Goal: Task Accomplishment & Management: Use online tool/utility

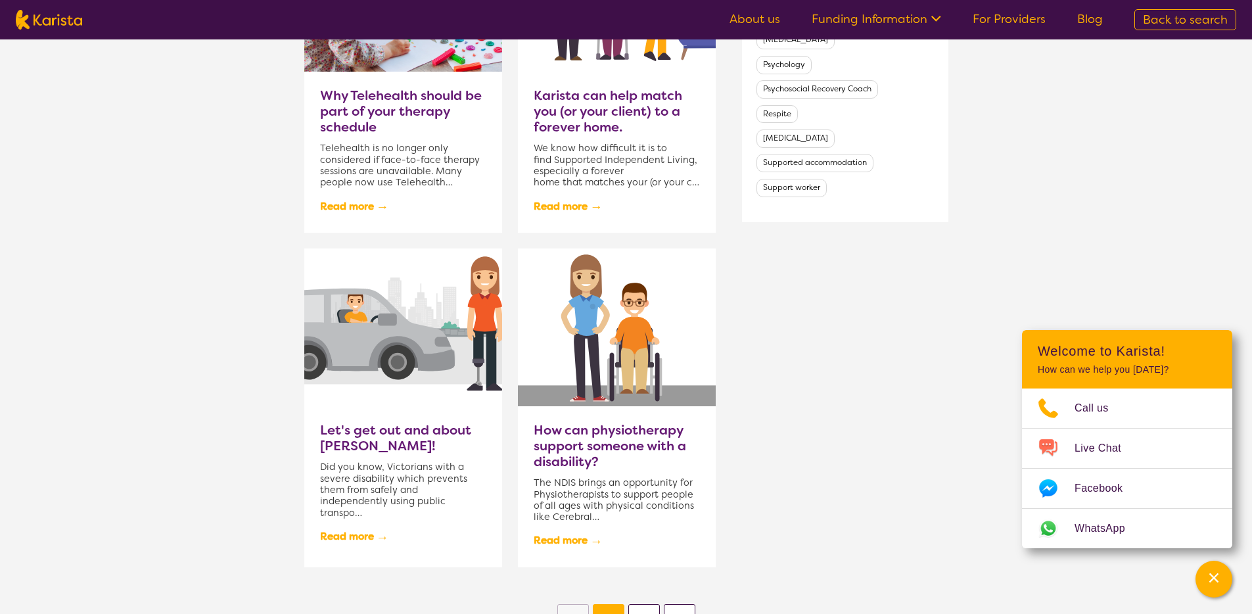
scroll to position [1057, 0]
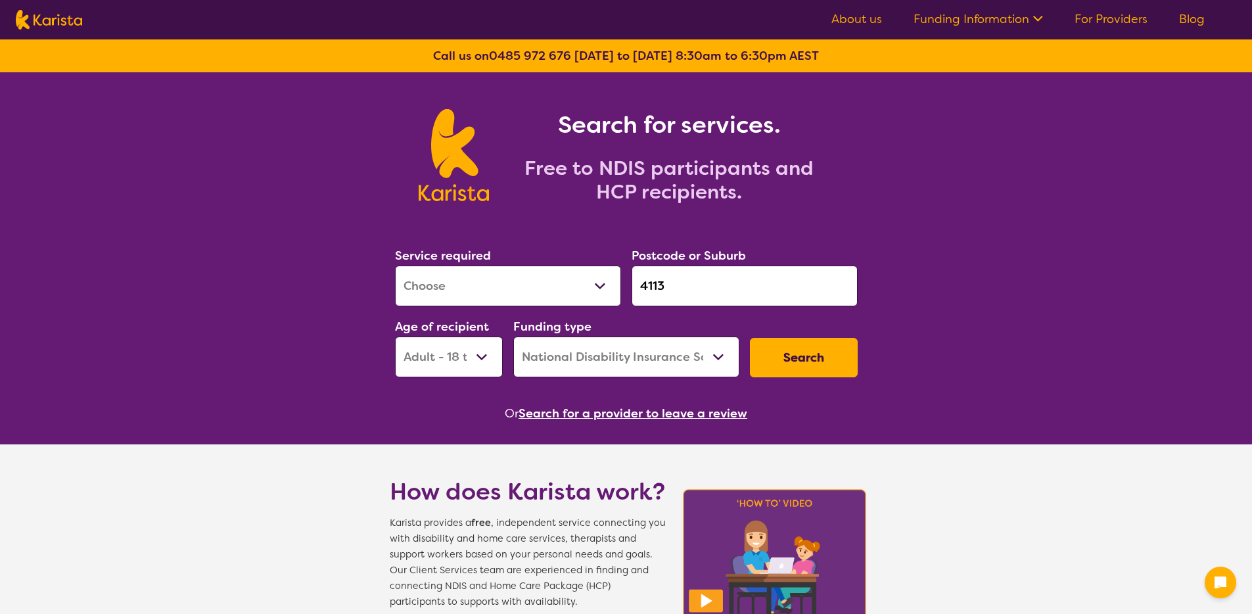
select select "[MEDICAL_DATA]"
select select "AD"
select select "NDIS"
click at [849, 17] on link "About us" at bounding box center [856, 19] width 51 height 16
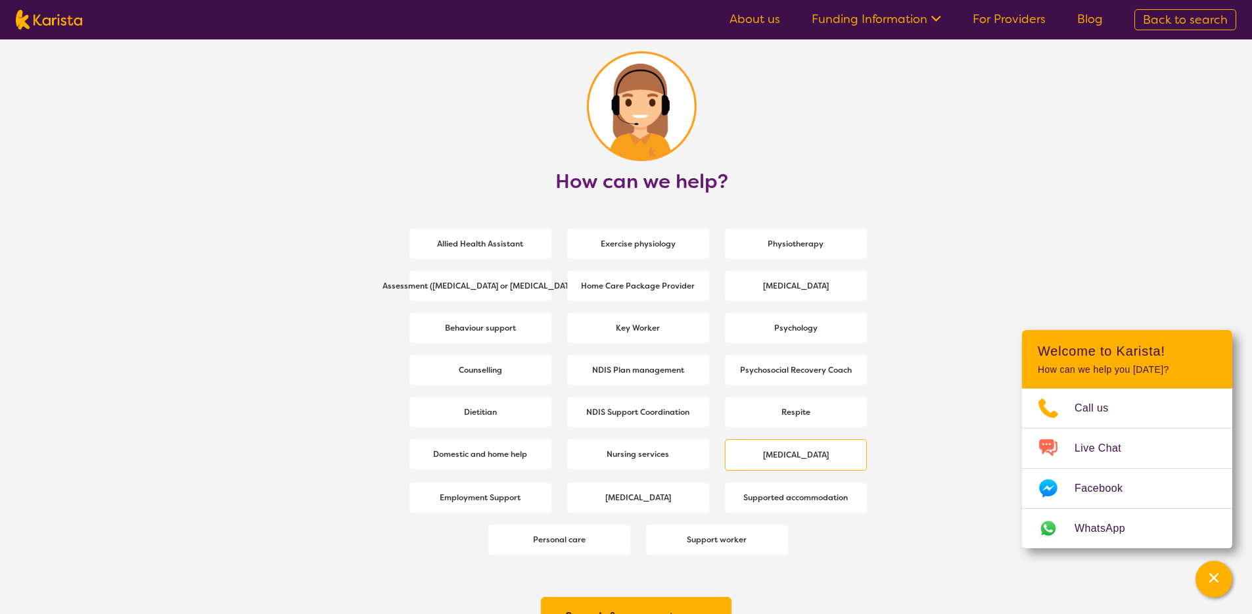
scroll to position [1706, 0]
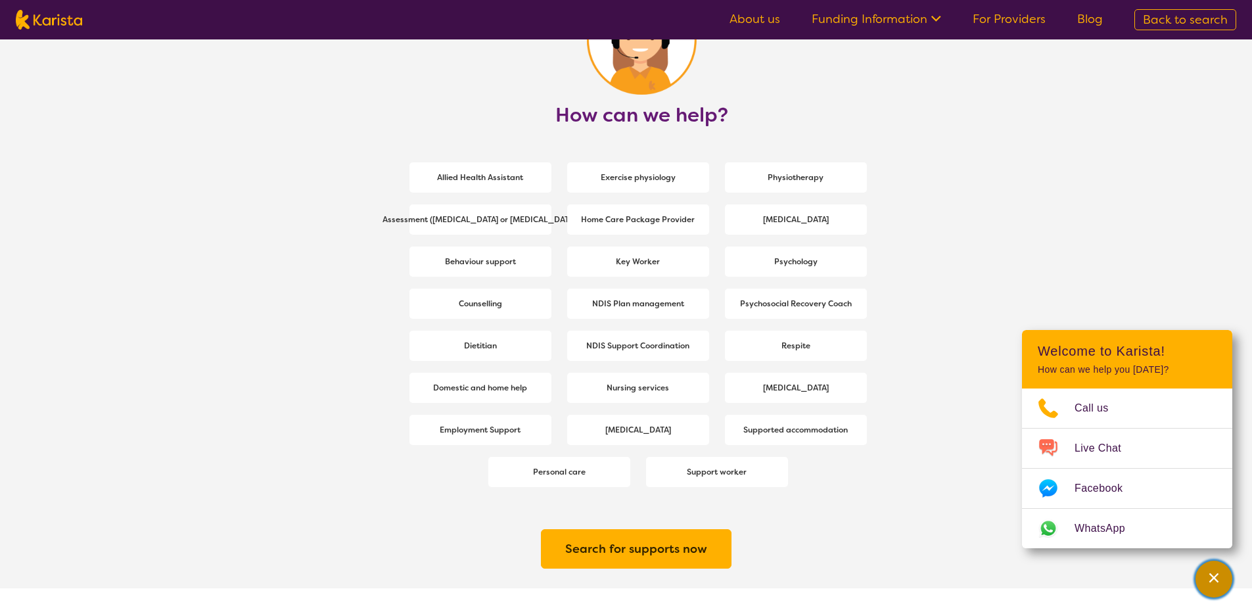
click at [1215, 564] on div "Channel Menu" at bounding box center [1213, 578] width 26 height 29
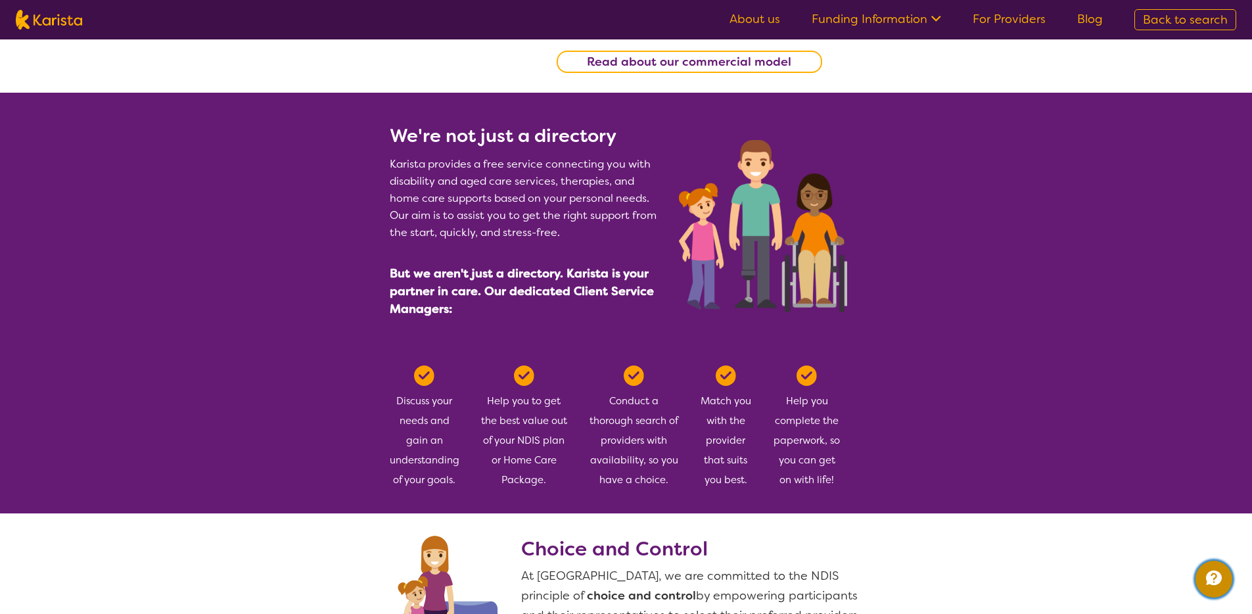
scroll to position [412, 0]
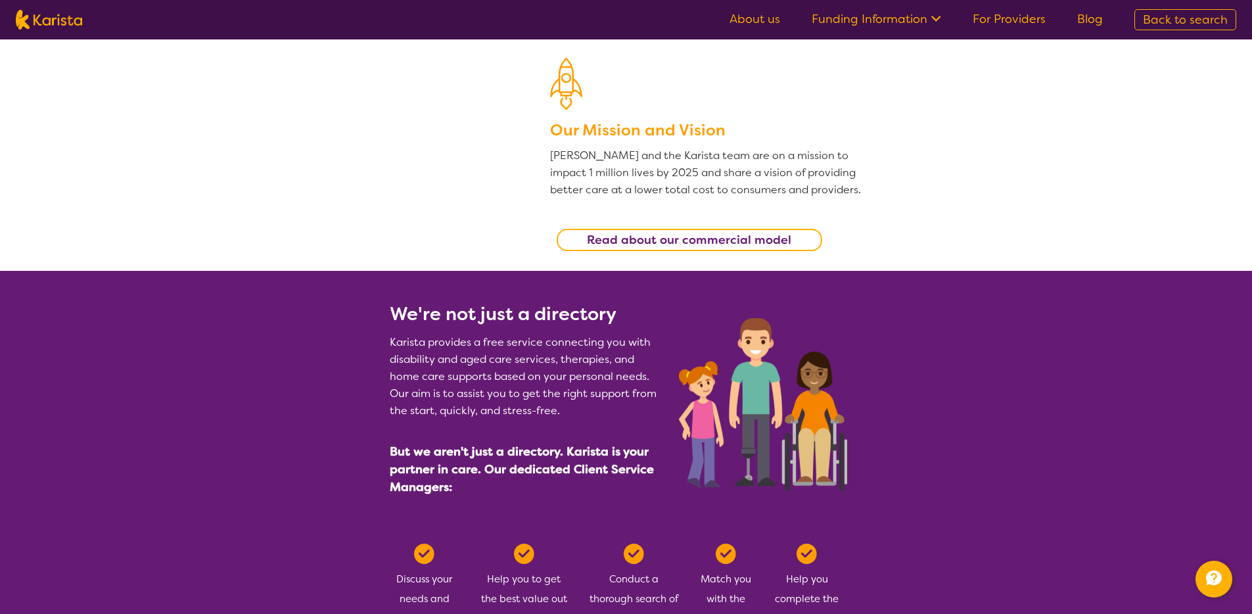
click at [1153, 18] on span "Back to search" at bounding box center [1184, 20] width 85 height 16
select select "[MEDICAL_DATA]"
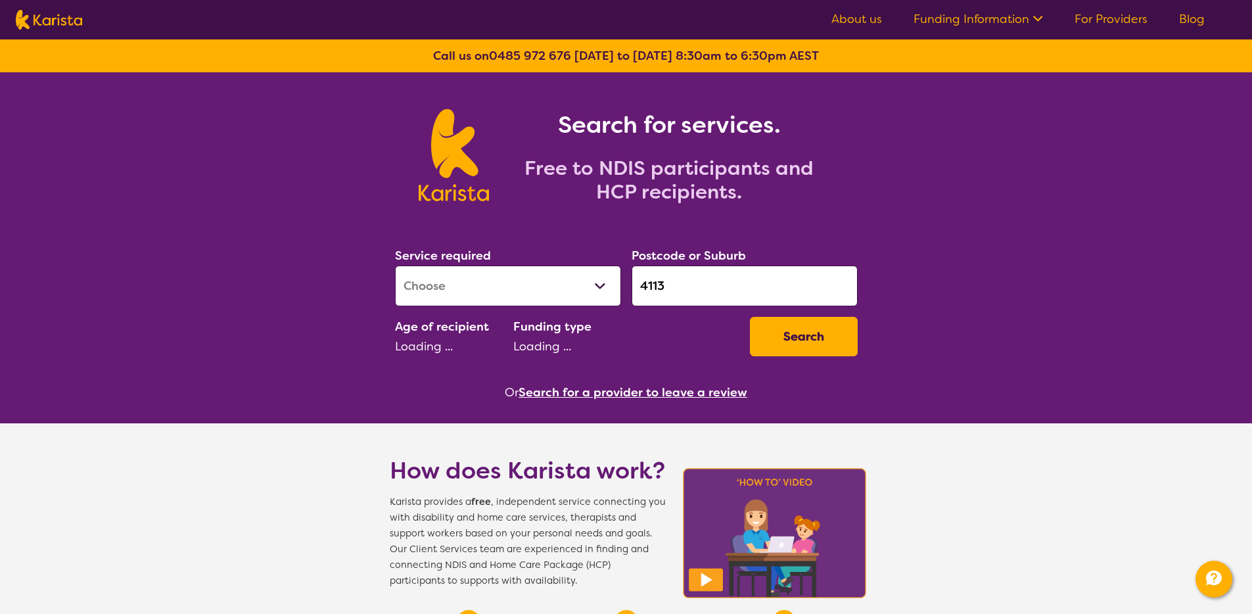
select select "AD"
select select "NDIS"
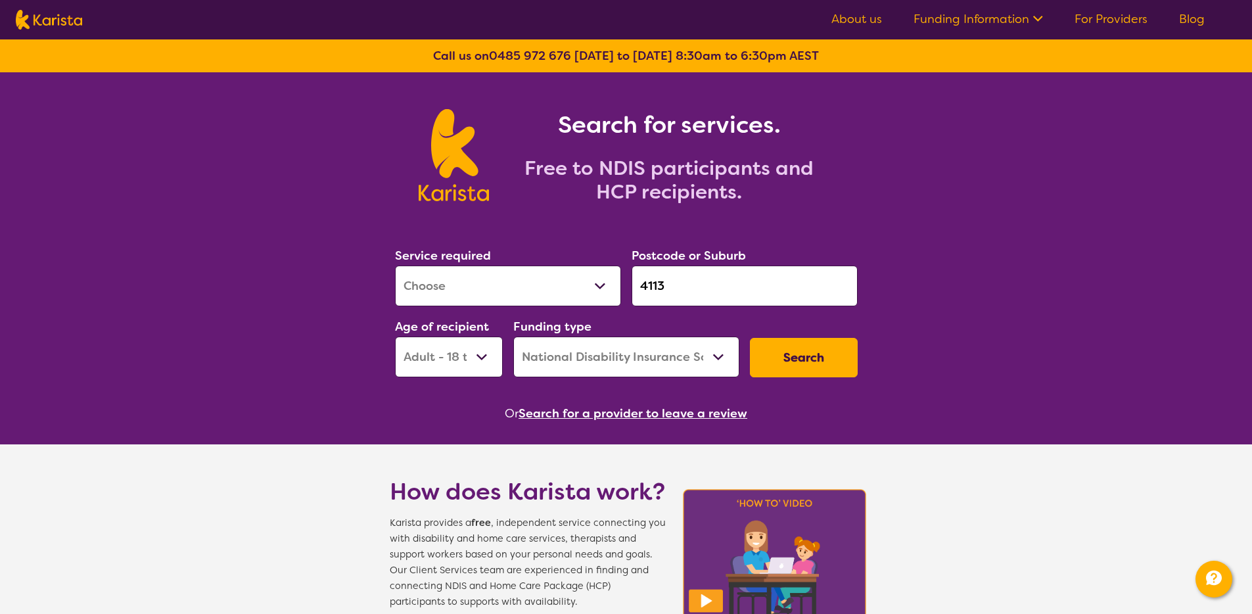
click at [779, 350] on button "Search" at bounding box center [804, 357] width 108 height 39
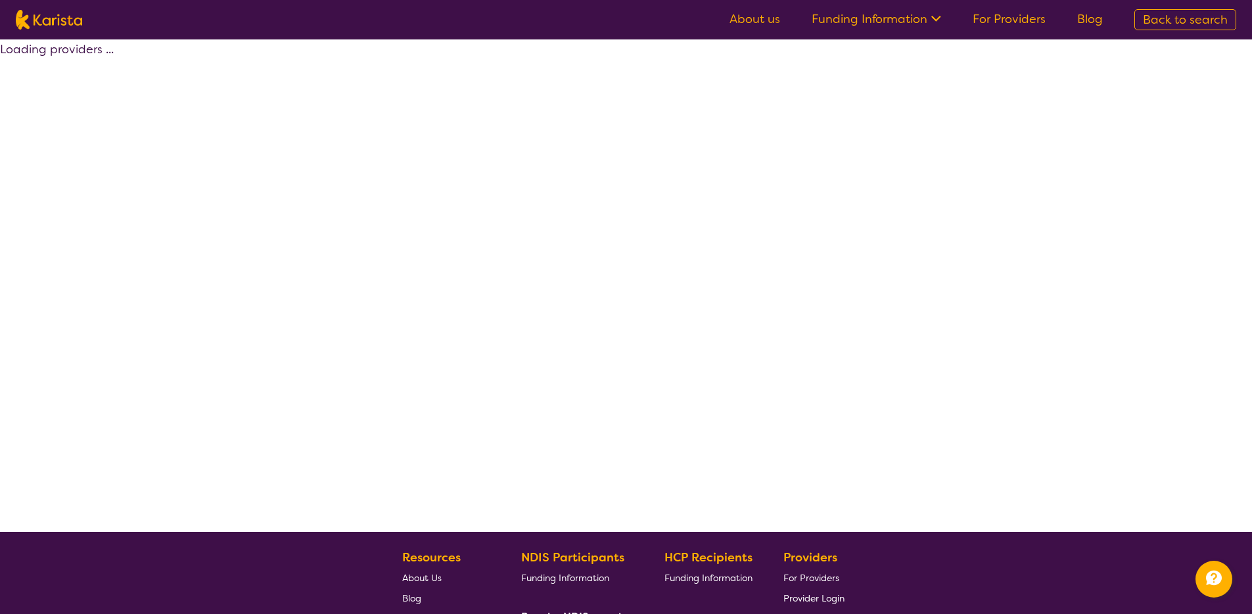
select select "by_score"
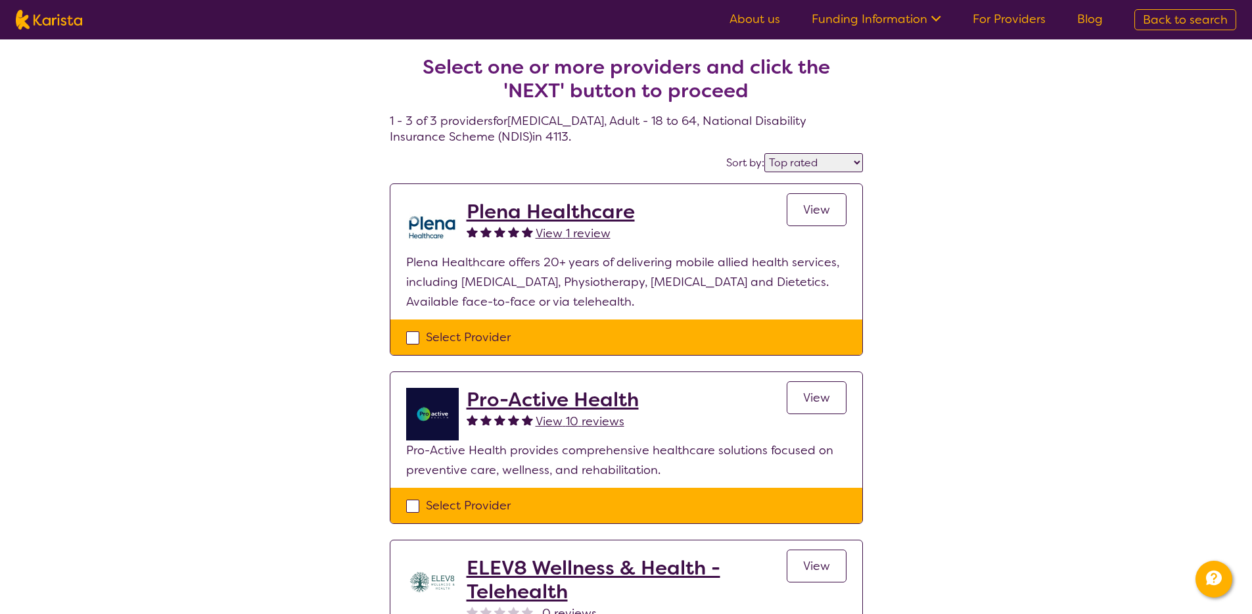
click at [501, 333] on div "Select Provider" at bounding box center [626, 337] width 440 height 20
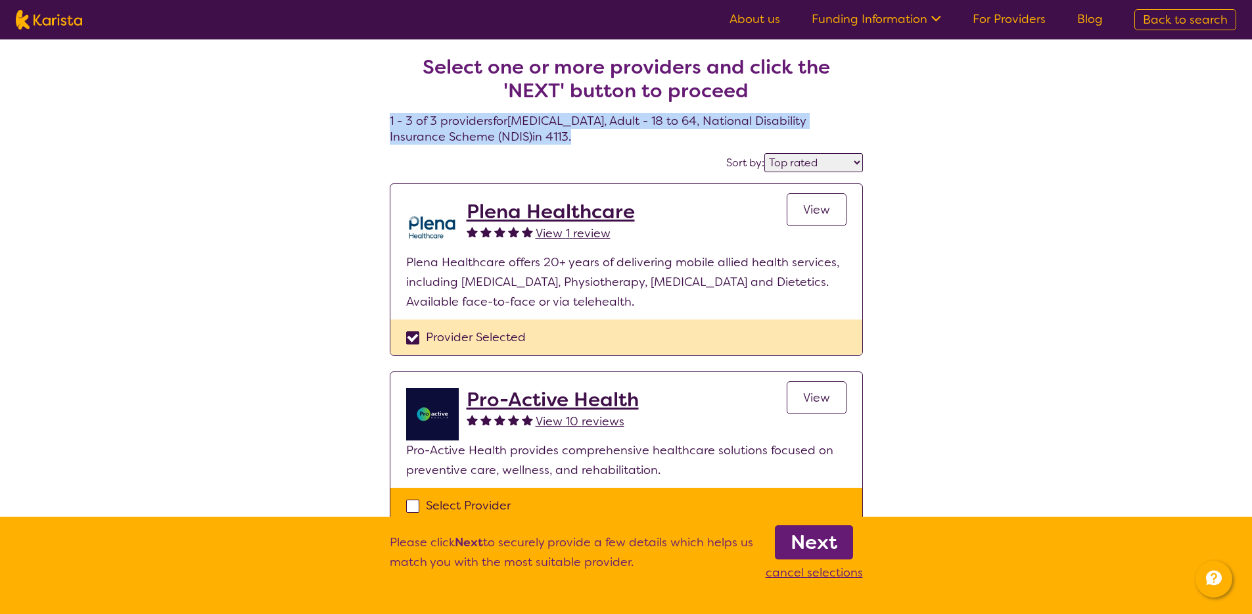
drag, startPoint x: 422, startPoint y: 123, endPoint x: 581, endPoint y: 147, distance: 160.1
click at [581, 147] on section "Select one or more providers and click the 'NEXT' button to proceed 1 - 3 of 3 …" at bounding box center [626, 372] width 505 height 667
click at [581, 144] on h4 "Select one or more providers and click the 'NEXT' button to proceed 1 - 3 of 3 …" at bounding box center [626, 84] width 473 height 121
drag, startPoint x: 581, startPoint y: 142, endPoint x: 390, endPoint y: 111, distance: 193.7
click at [390, 111] on h4 "Select one or more providers and click the 'NEXT' button to proceed 1 - 3 of 3 …" at bounding box center [626, 84] width 473 height 121
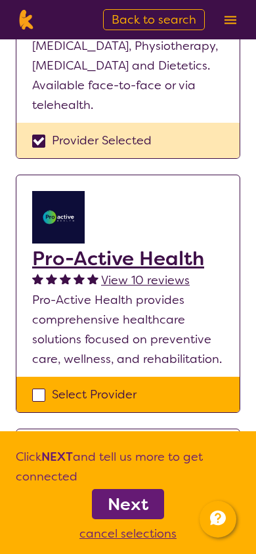
click at [121, 150] on div "Provider Selected" at bounding box center [128, 141] width 192 height 20
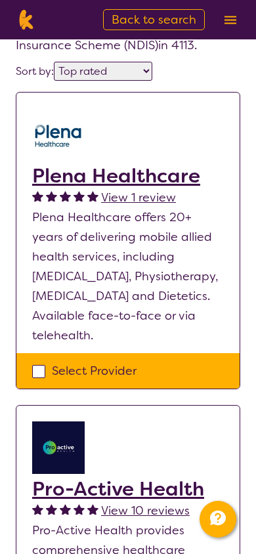
scroll to position [112, 0]
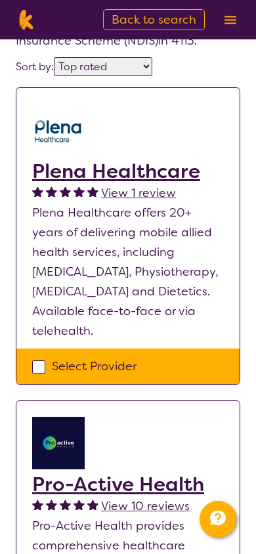
click at [188, 376] on div "Select Provider" at bounding box center [128, 367] width 192 height 20
checkbox input "true"
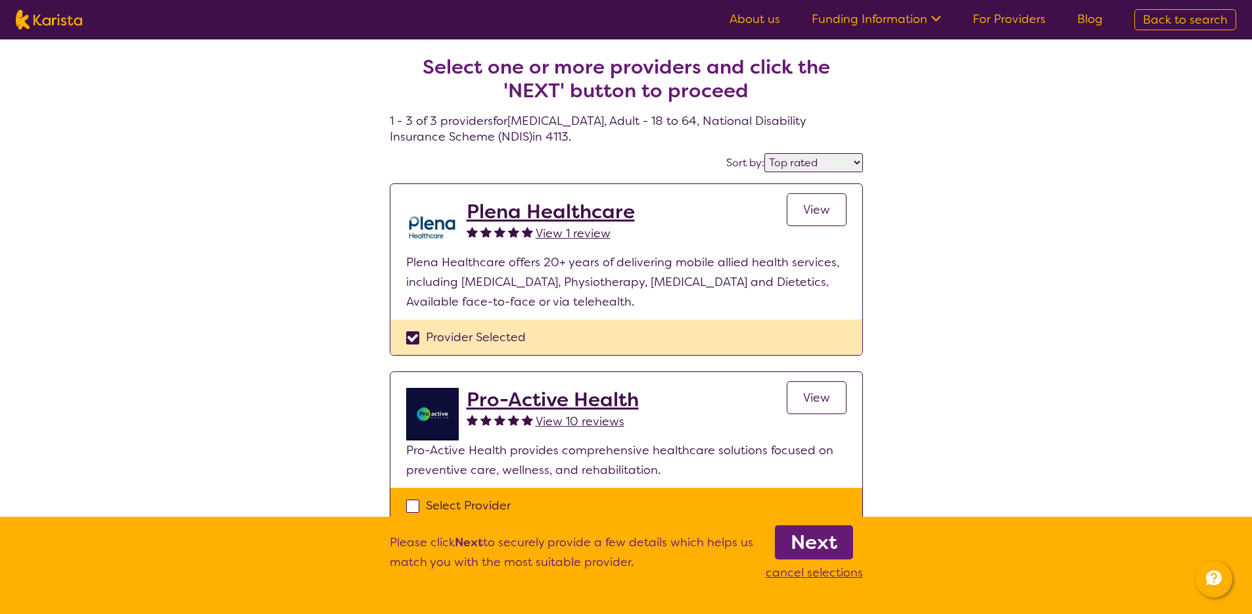
click at [56, 21] on img at bounding box center [49, 20] width 66 height 20
select select "[MEDICAL_DATA]"
select select "AD"
select select "NDIS"
